Goal: Information Seeking & Learning: Learn about a topic

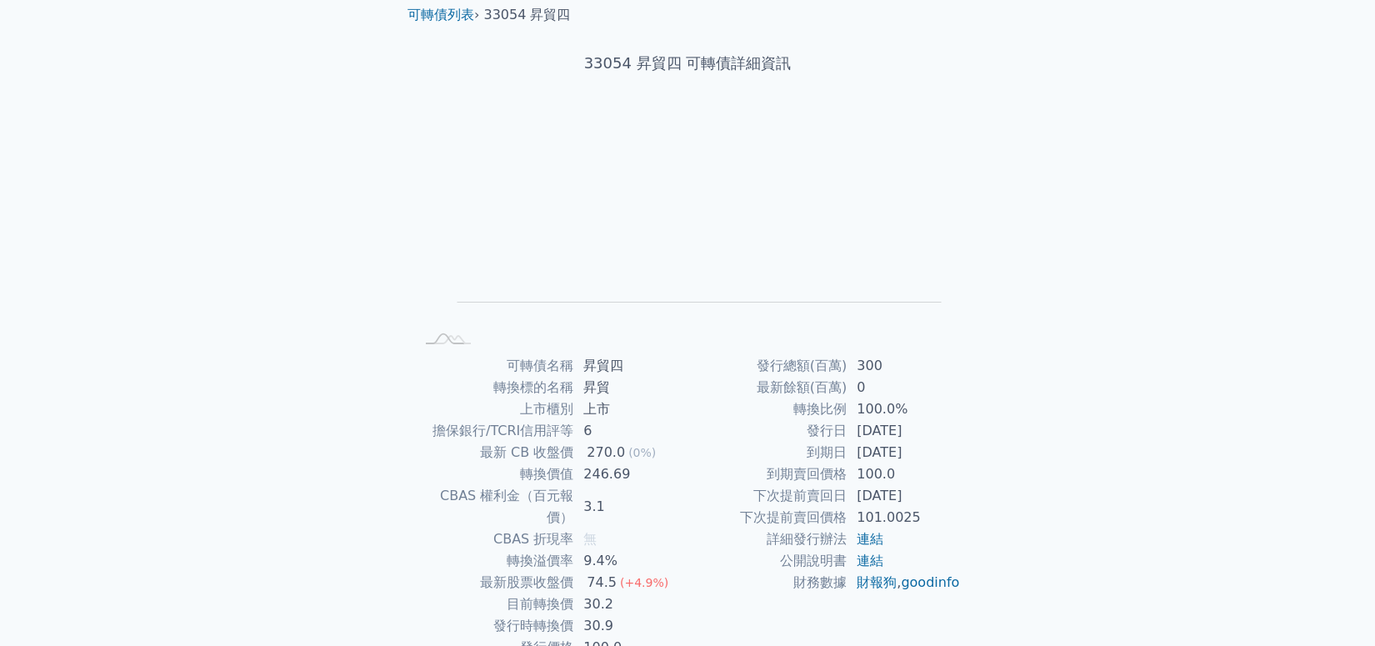
scroll to position [126, 0]
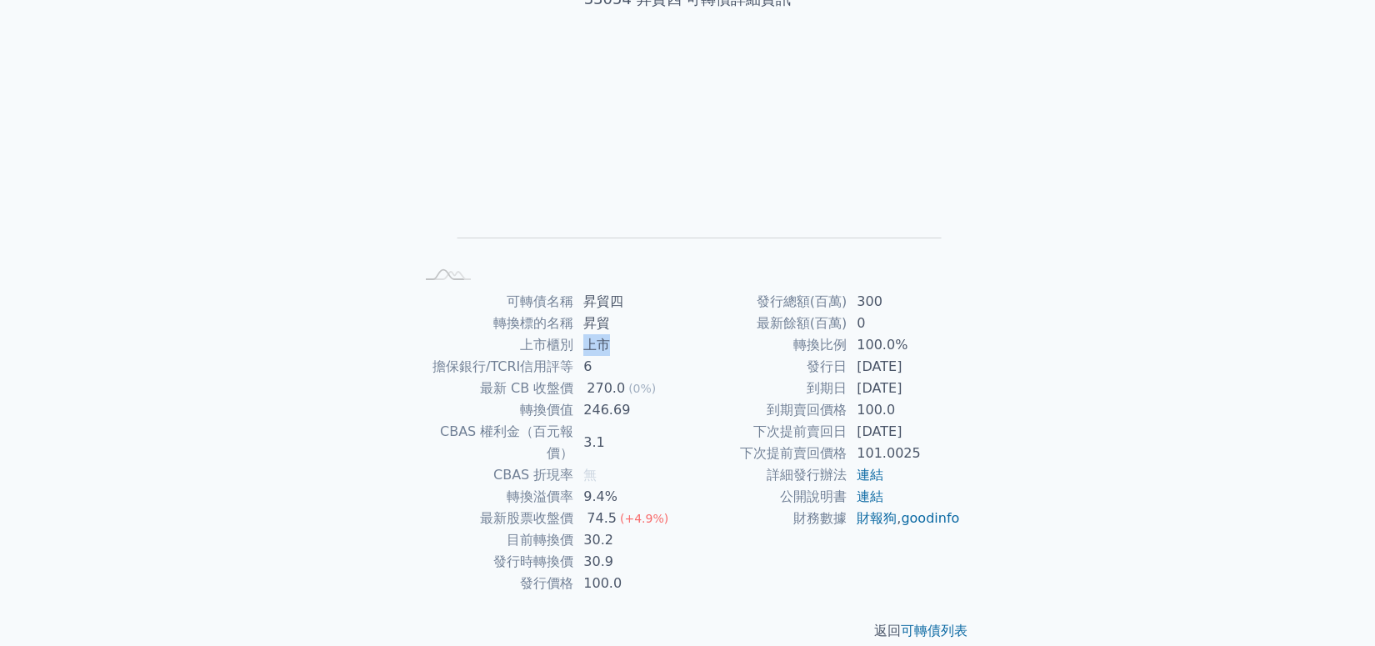
drag, startPoint x: 582, startPoint y: 344, endPoint x: 616, endPoint y: 345, distance: 34.2
click at [616, 345] on td "上市" at bounding box center [630, 345] width 114 height 22
drag, startPoint x: 584, startPoint y: 562, endPoint x: 647, endPoint y: 567, distance: 63.6
click at [633, 572] on td "100.0" at bounding box center [630, 583] width 114 height 22
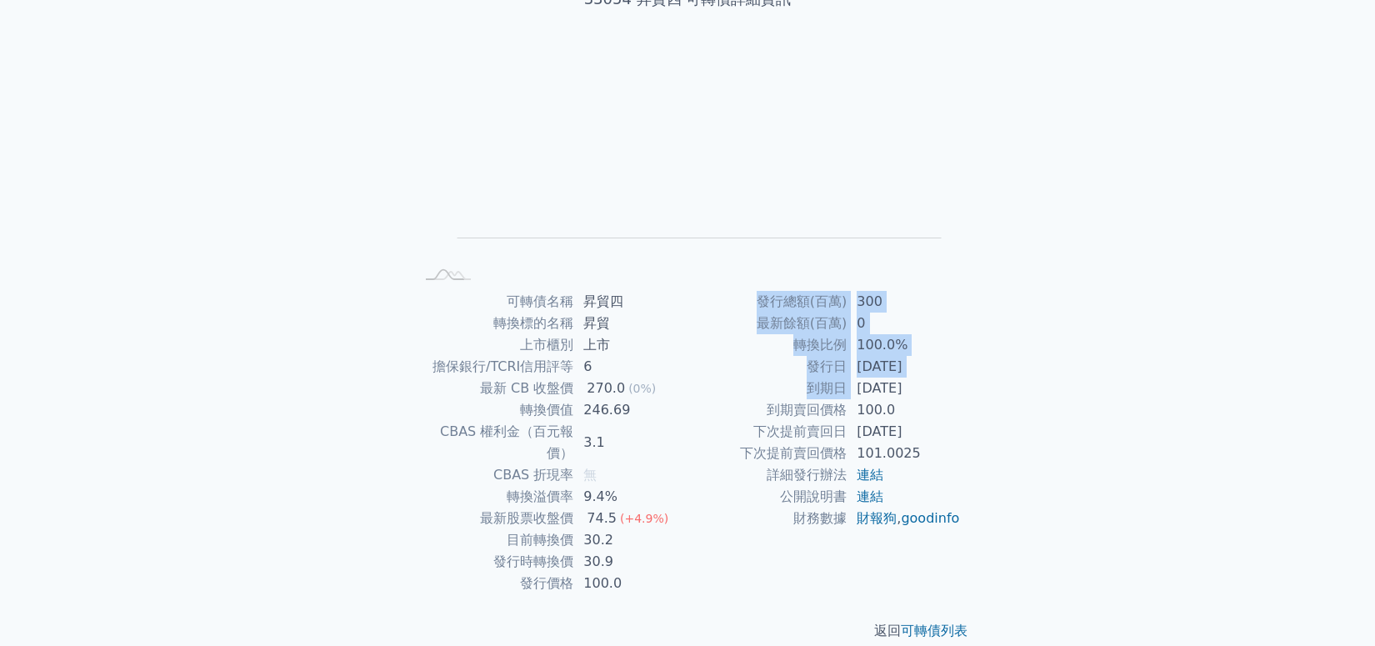
drag, startPoint x: 860, startPoint y: 390, endPoint x: 967, endPoint y: 391, distance: 106.7
click at [967, 391] on div "可轉債名稱 昇貿四 轉換標的名稱 昇貿 上市櫃別 上市 擔保銀行/TCRI信用評等 6 最新 CB 收盤價 270.0 (0%) 轉換價值 246.69 CB…" at bounding box center [687, 442] width 587 height 303
click at [974, 372] on div "可轉債名稱 昇貿四 轉換標的名稱 昇貿 上市櫃別 上市 擔保銀行/TCRI信用評等 6 最新 CB 收盤價 270.0 (0%) 轉換價值 246.69 CB…" at bounding box center [687, 442] width 587 height 303
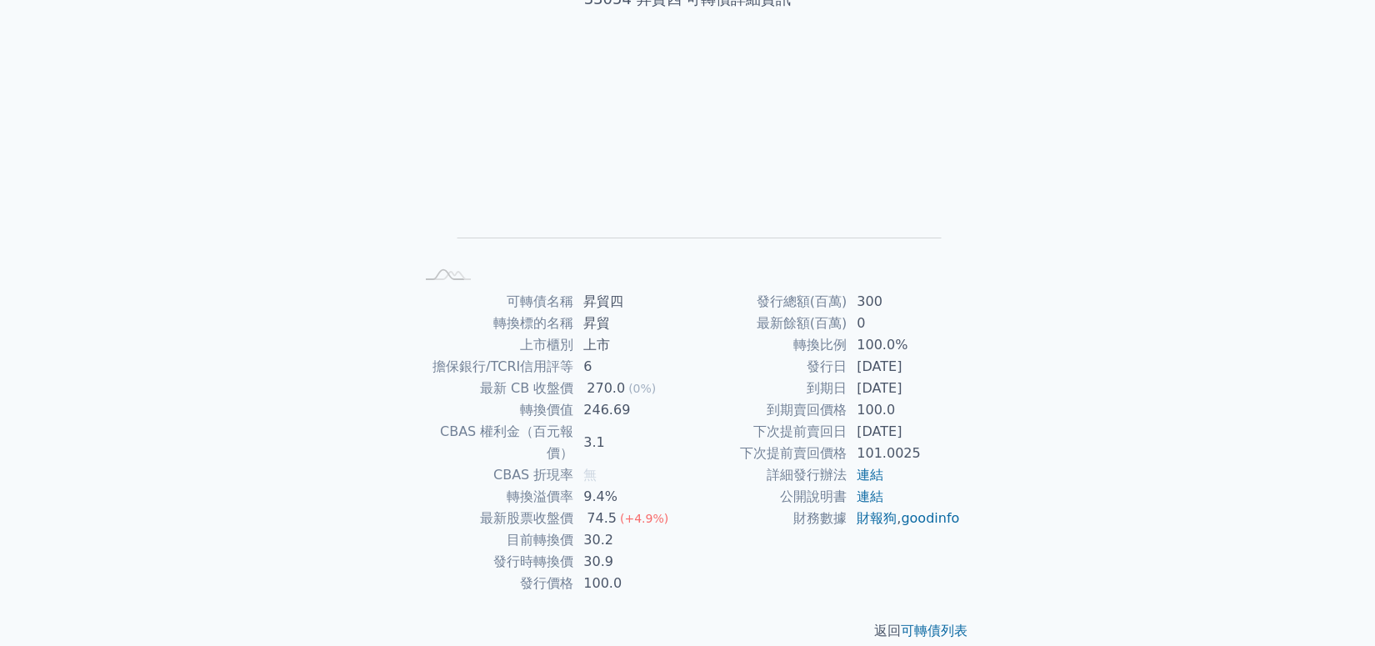
drag, startPoint x: 855, startPoint y: 392, endPoint x: 952, endPoint y: 392, distance: 96.7
click at [952, 392] on td "[DATE]" at bounding box center [904, 388] width 114 height 22
